Goal: Find specific page/section: Find specific page/section

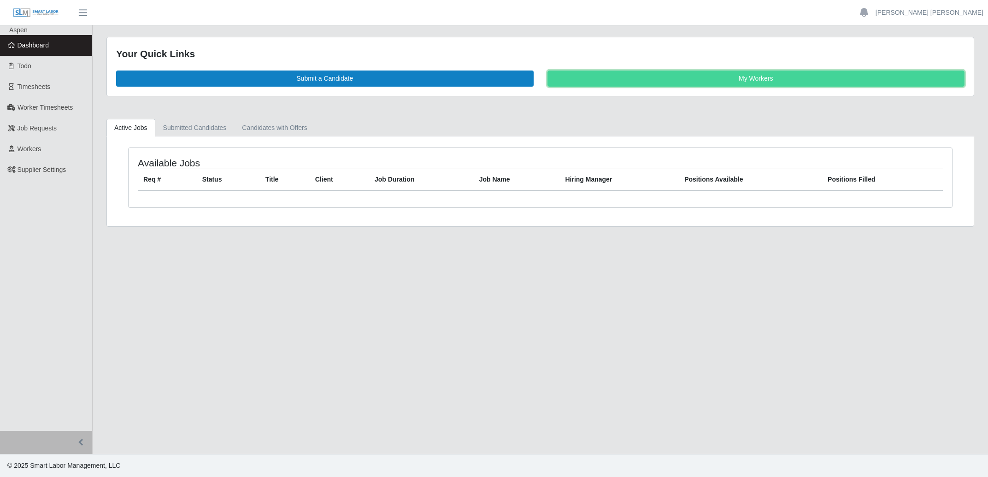
click at [729, 75] on link "My Workers" at bounding box center [757, 79] width 418 height 16
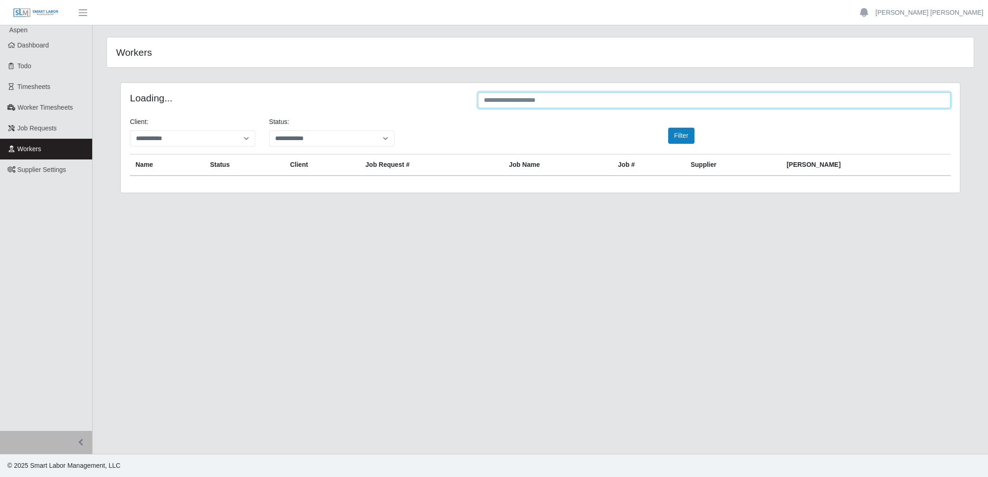
click at [643, 105] on input "text" at bounding box center [714, 100] width 473 height 16
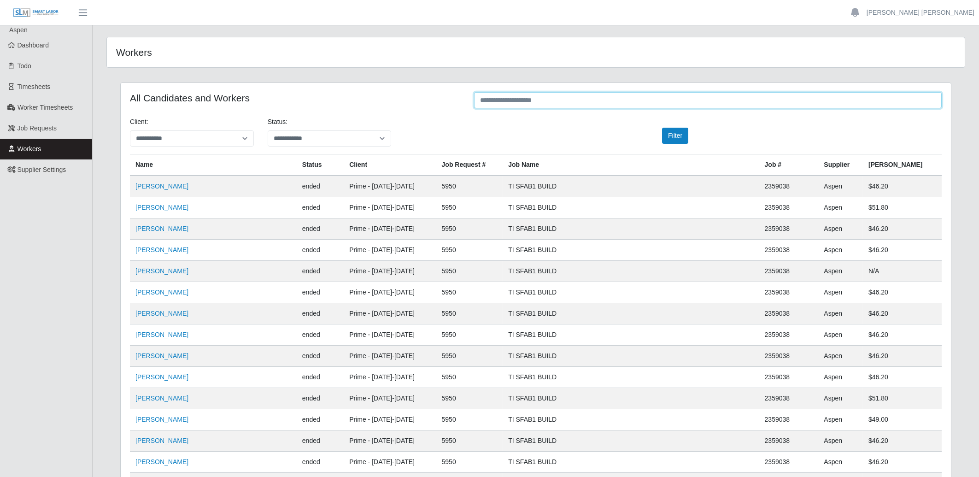
type input "*"
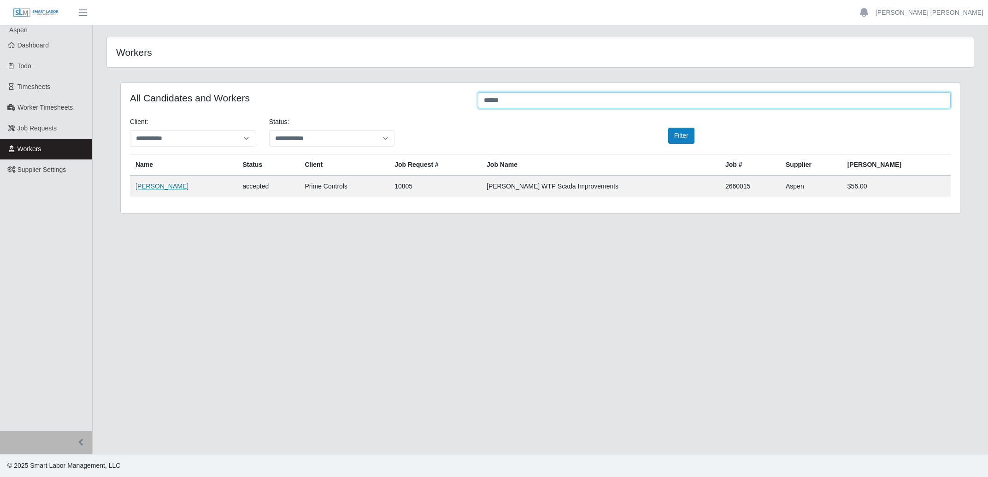
type input "******"
click at [162, 186] on link "[PERSON_NAME]" at bounding box center [162, 186] width 53 height 7
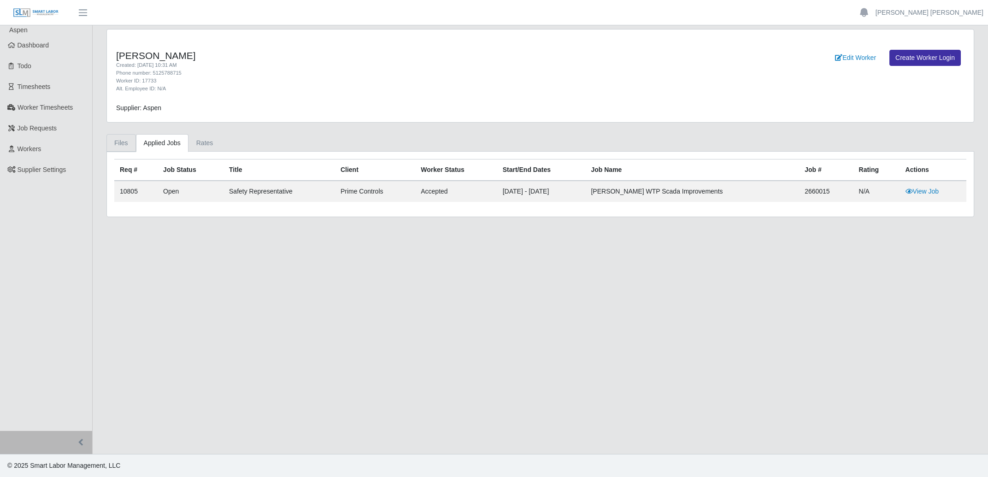
click at [124, 142] on link "Files" at bounding box center [120, 143] width 29 height 18
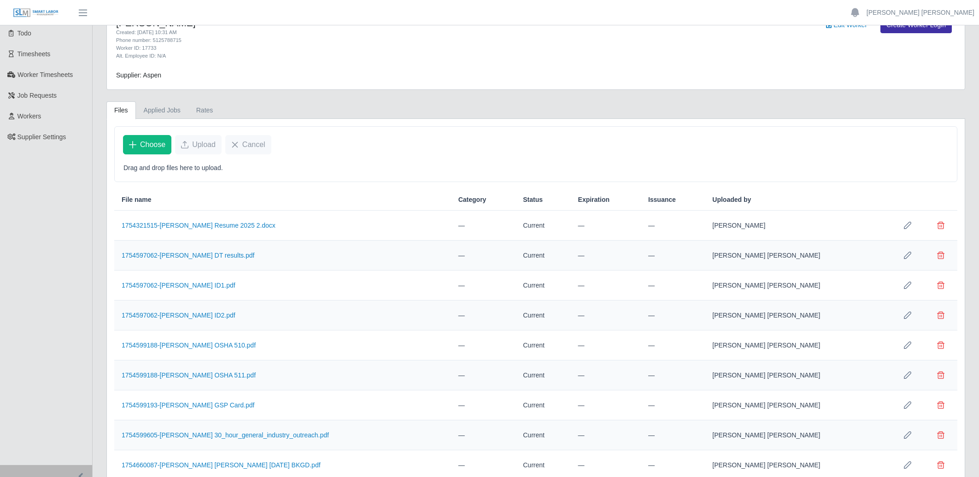
scroll to position [68, 0]
